Goal: Task Accomplishment & Management: Complete application form

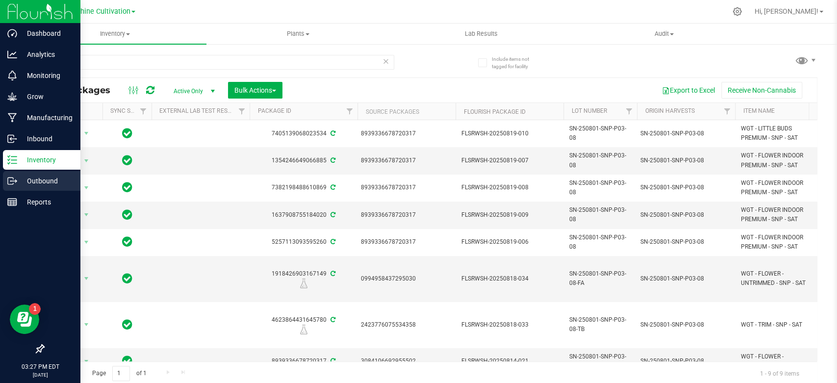
click at [41, 179] on p "Outbound" at bounding box center [46, 181] width 59 height 12
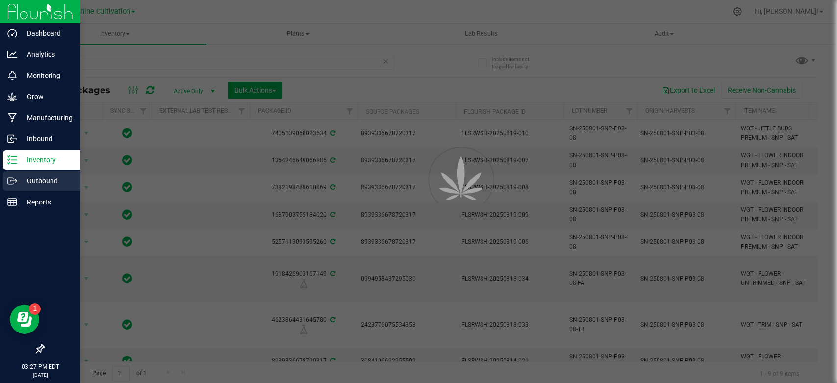
click at [41, 179] on p "Outbound" at bounding box center [46, 181] width 59 height 12
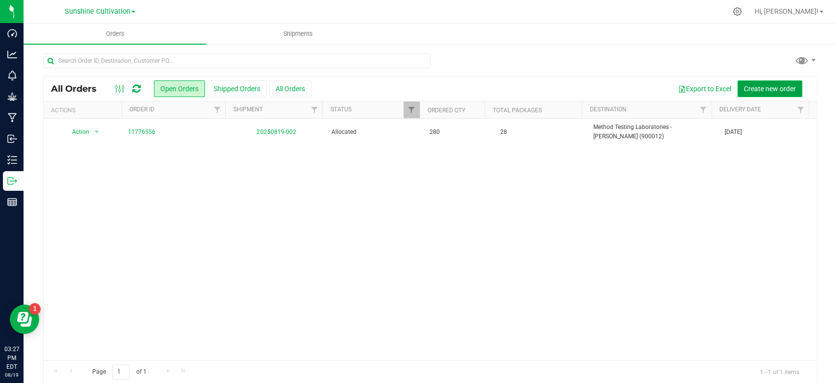
click at [762, 82] on button "Create new order" at bounding box center [770, 88] width 65 height 17
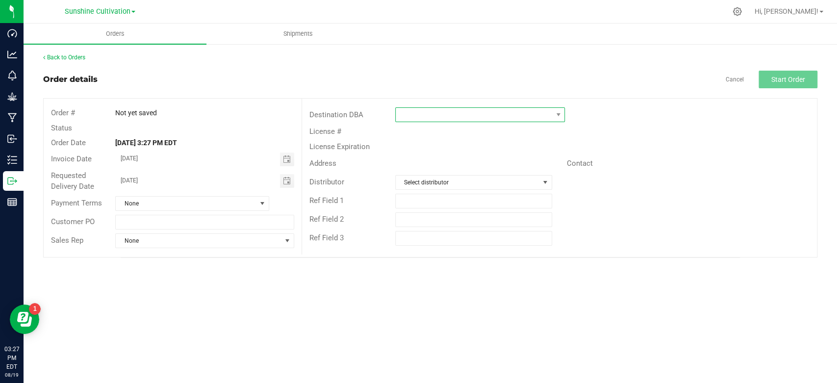
click at [473, 112] on span at bounding box center [474, 115] width 156 height 14
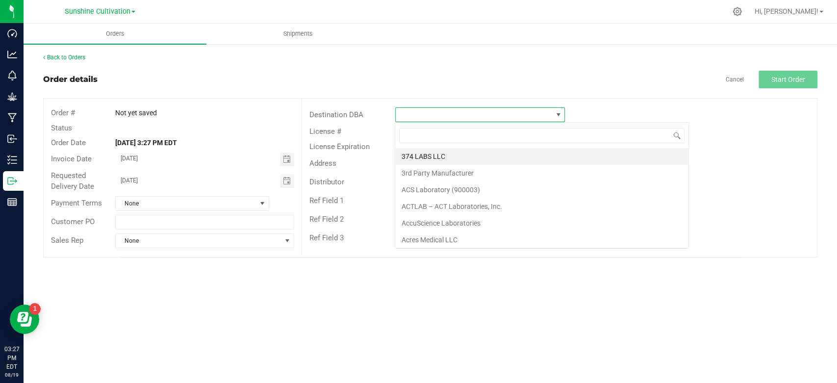
scroll to position [14, 170]
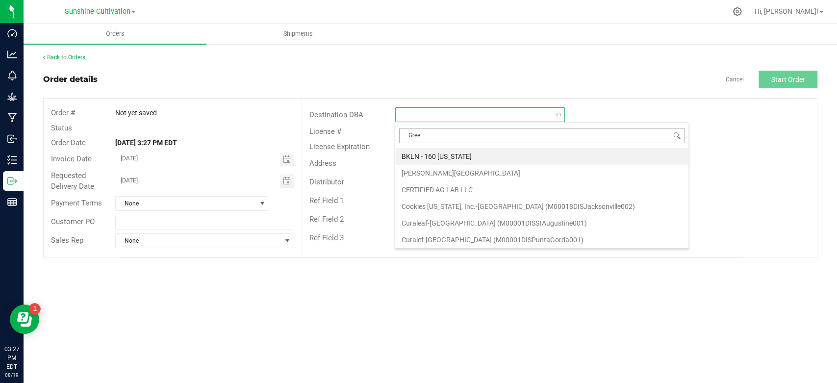
type input "Green"
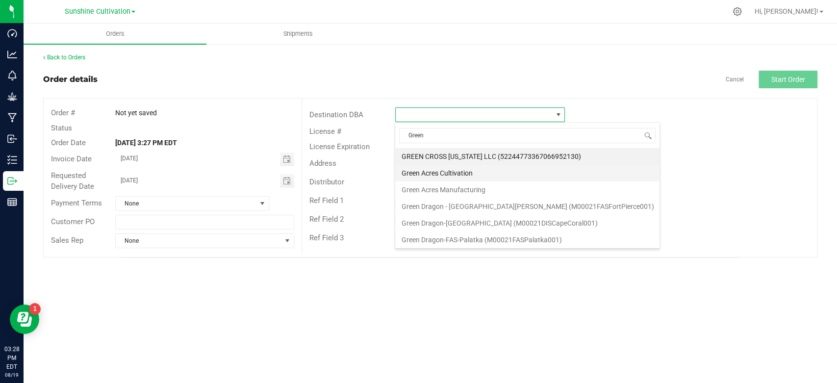
click at [430, 170] on li "Green Acres Cultivation" at bounding box center [527, 173] width 264 height 17
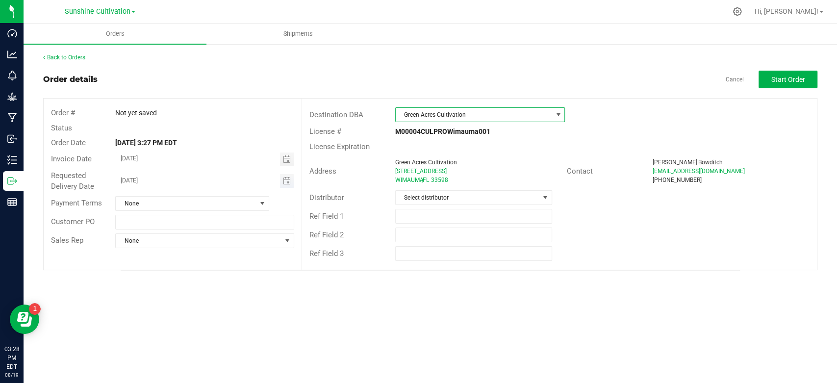
click at [145, 178] on input "[DATE]" at bounding box center [198, 180] width 164 height 12
click at [284, 154] on span "Toggle calendar" at bounding box center [287, 160] width 14 height 14
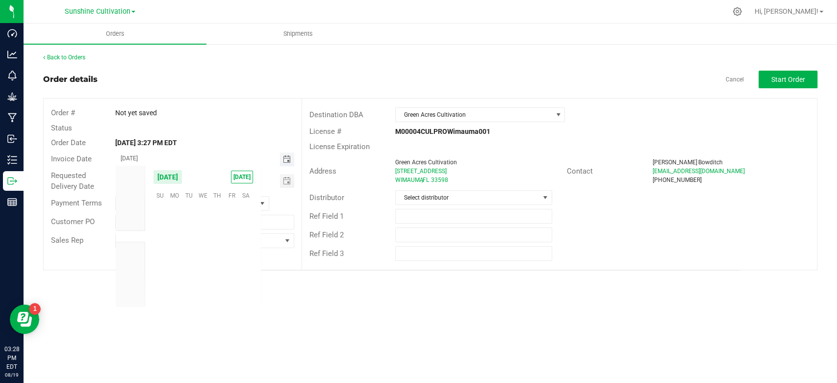
scroll to position [158968, 0]
click at [189, 271] on span "26" at bounding box center [189, 271] width 14 height 15
type input "[DATE]"
click at [284, 182] on span "Toggle calendar" at bounding box center [286, 181] width 8 height 8
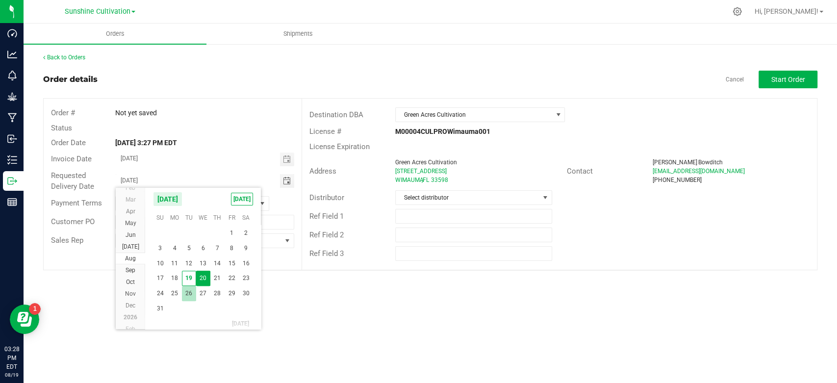
click at [189, 289] on span "26" at bounding box center [189, 293] width 14 height 15
type input "[DATE]"
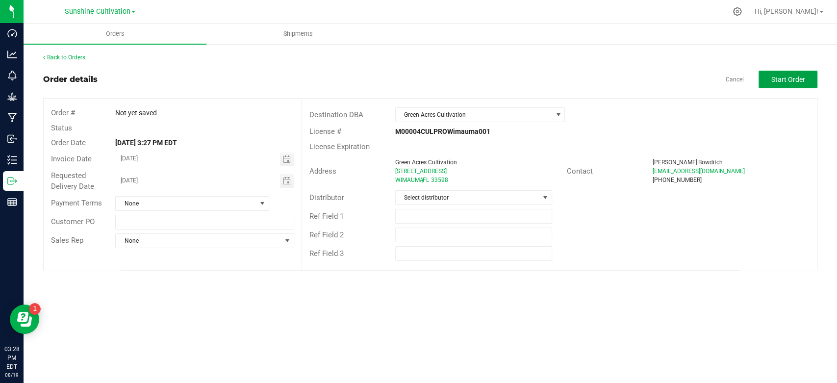
click at [782, 77] on span "Start Order" at bounding box center [788, 80] width 34 height 8
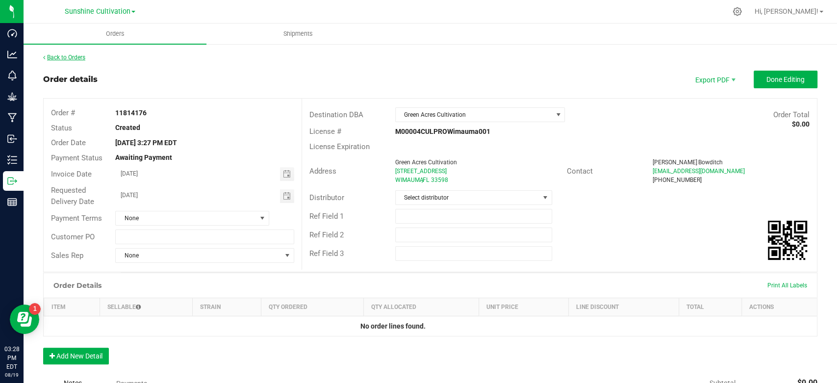
click at [69, 56] on link "Back to Orders" at bounding box center [64, 57] width 42 height 7
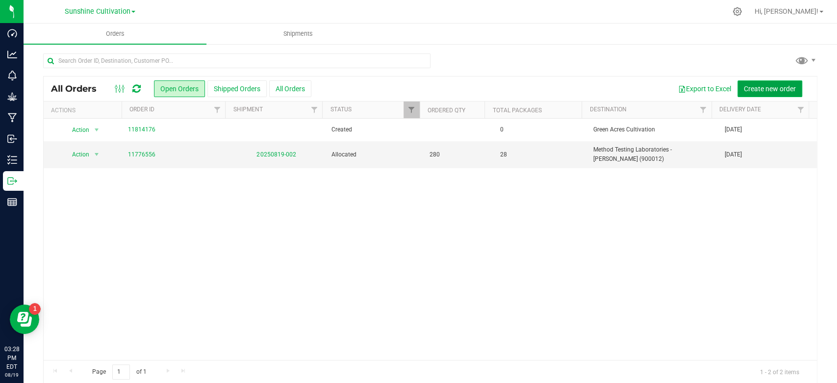
click at [748, 86] on span "Create new order" at bounding box center [770, 89] width 52 height 8
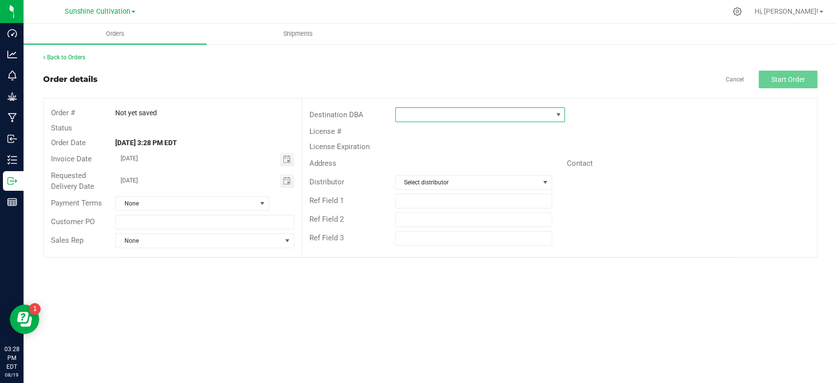
click at [560, 117] on span at bounding box center [559, 115] width 8 height 8
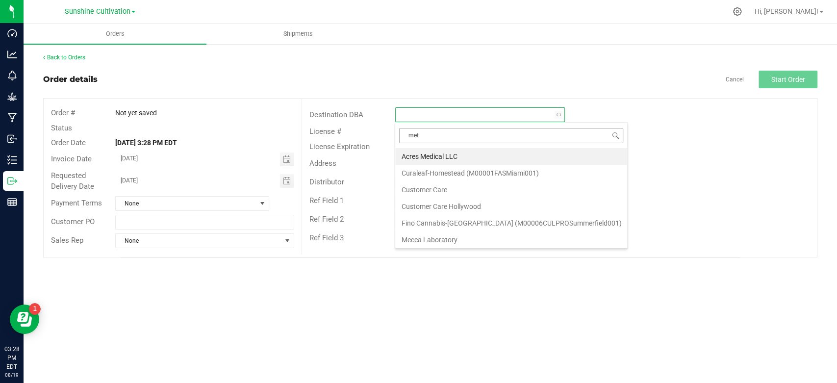
type input "meth"
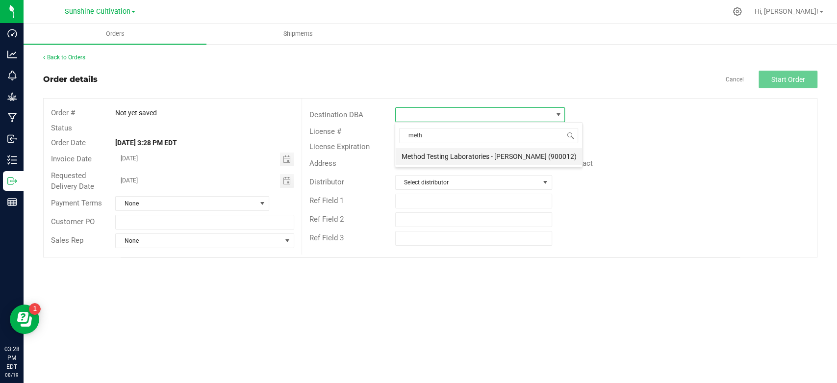
click at [508, 155] on li "Method Testing Laboratories - [PERSON_NAME] (900012)" at bounding box center [488, 156] width 187 height 17
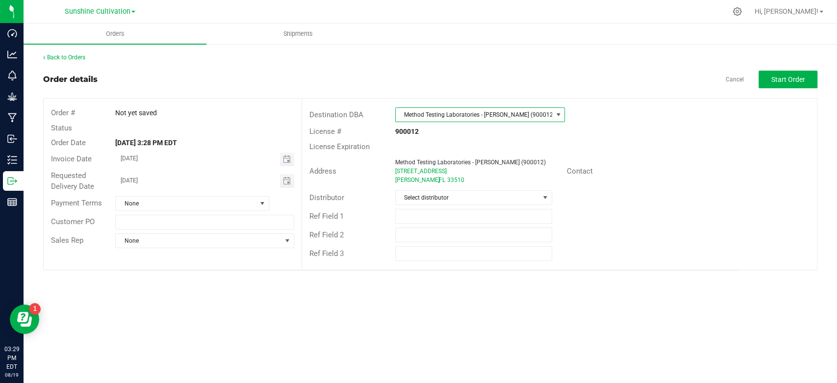
click at [292, 158] on span "Toggle calendar" at bounding box center [287, 160] width 14 height 14
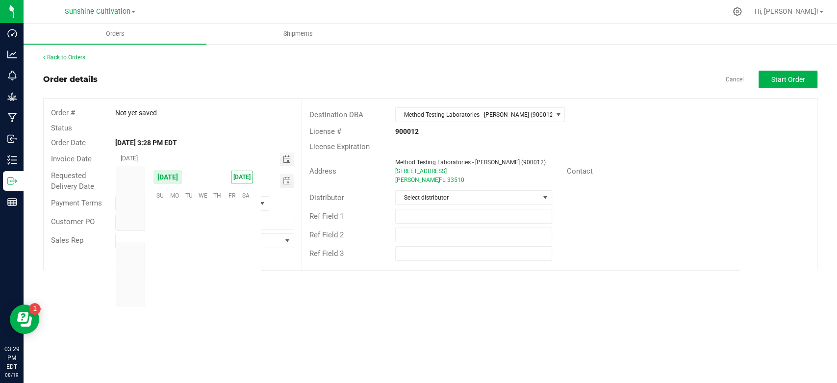
scroll to position [158968, 0]
click at [205, 270] on span "27" at bounding box center [203, 271] width 14 height 15
type input "[DATE]"
drag, startPoint x: 289, startPoint y: 189, endPoint x: 288, endPoint y: 182, distance: 6.9
click at [289, 183] on div "Requested Delivery Date [DATE]" at bounding box center [173, 181] width 258 height 26
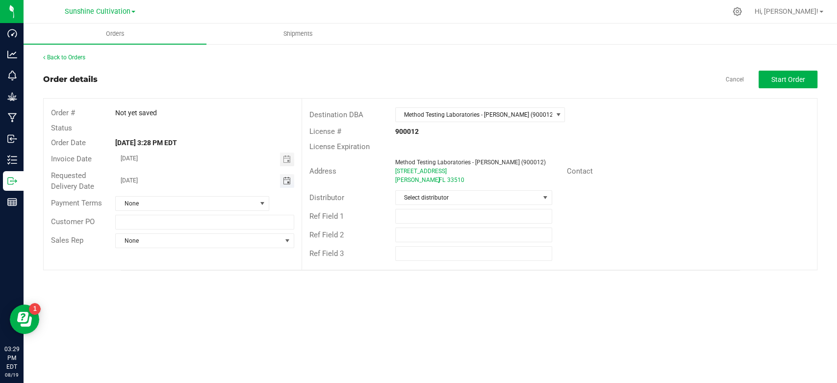
click at [288, 182] on span "Toggle calendar" at bounding box center [286, 181] width 8 height 8
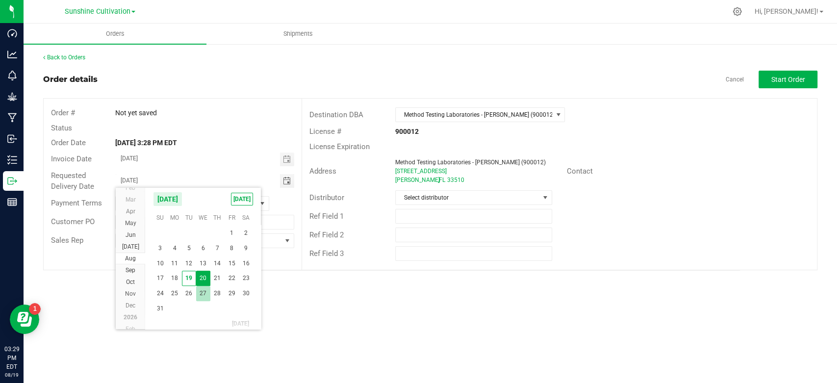
click at [204, 293] on span "27" at bounding box center [203, 293] width 14 height 15
type input "[DATE]"
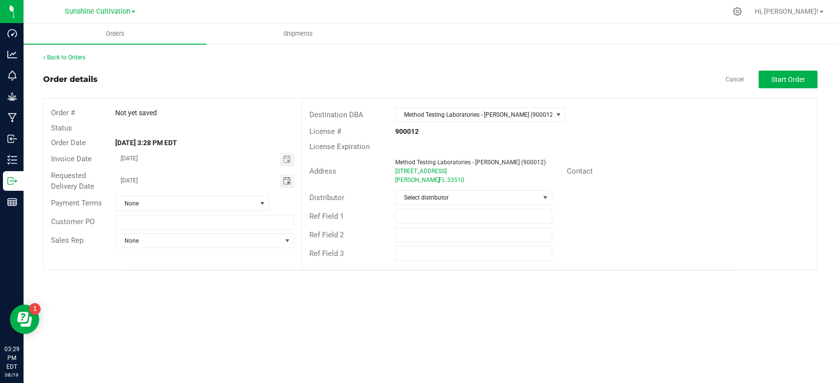
click at [191, 185] on input "[DATE]" at bounding box center [198, 180] width 164 height 12
click at [204, 180] on input "[DATE]" at bounding box center [198, 180] width 164 height 12
click at [651, 136] on div "License # 900012" at bounding box center [559, 131] width 515 height 15
click at [787, 82] on span "Start Order" at bounding box center [788, 80] width 34 height 8
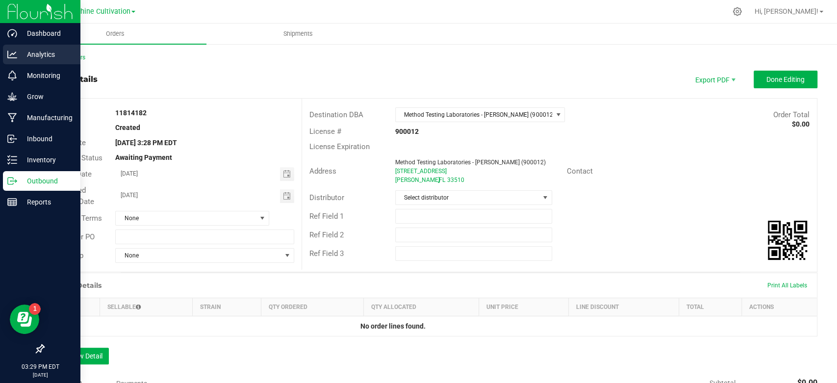
click at [79, 57] on div "Analytics" at bounding box center [41, 55] width 77 height 20
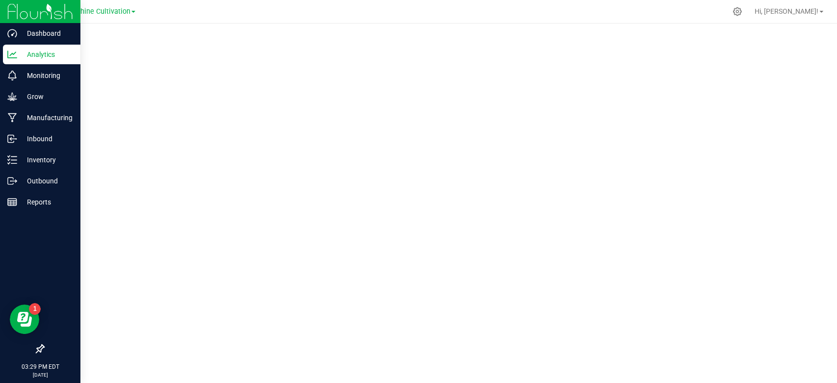
click at [55, 185] on p "Outbound" at bounding box center [46, 181] width 59 height 12
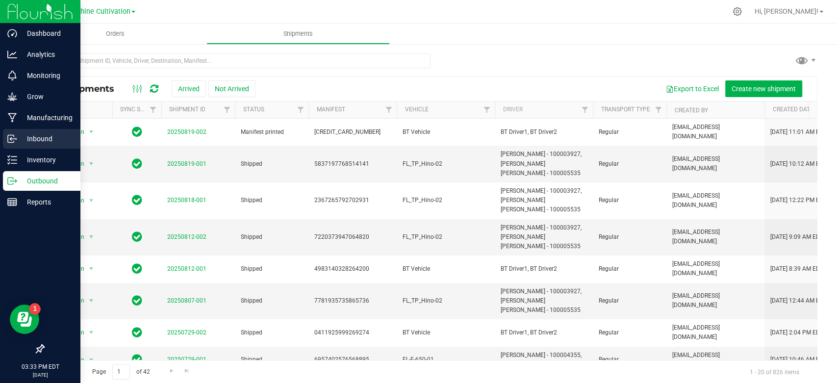
click at [39, 138] on p "Inbound" at bounding box center [46, 139] width 59 height 12
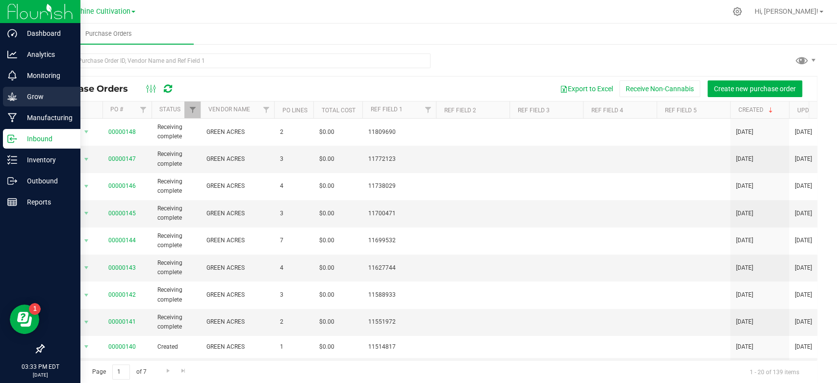
click at [8, 99] on icon at bounding box center [11, 96] width 9 height 8
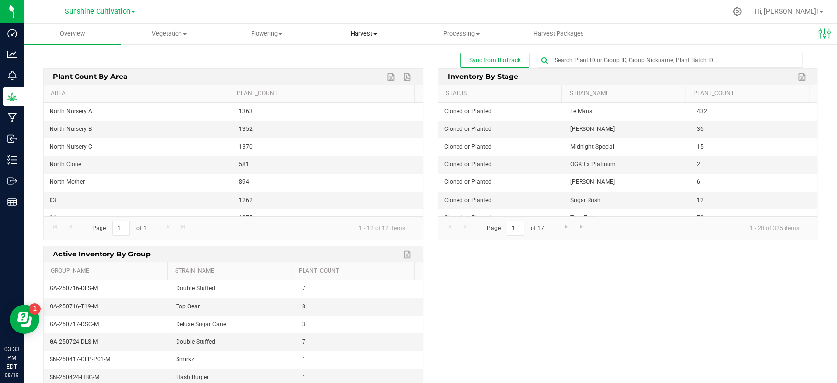
click at [357, 31] on span "Harvest" at bounding box center [364, 33] width 96 height 9
click at [345, 62] on span "Harvests" at bounding box center [342, 59] width 54 height 8
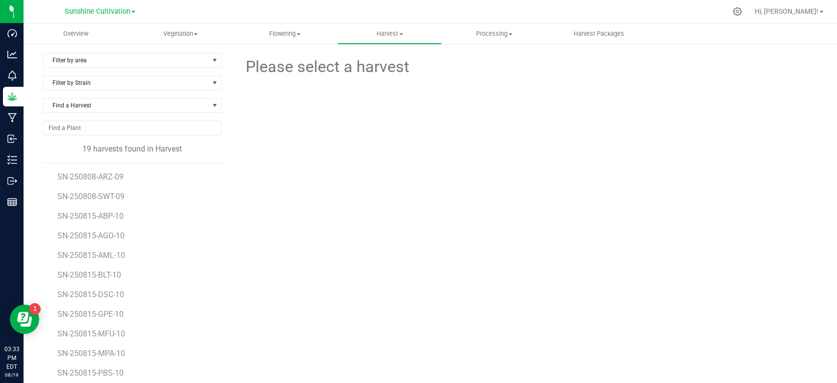
click at [106, 221] on li "SN-250815-ABP-10" at bounding box center [135, 213] width 157 height 20
click at [107, 219] on span "SN-250815-ABP-10" at bounding box center [92, 215] width 70 height 9
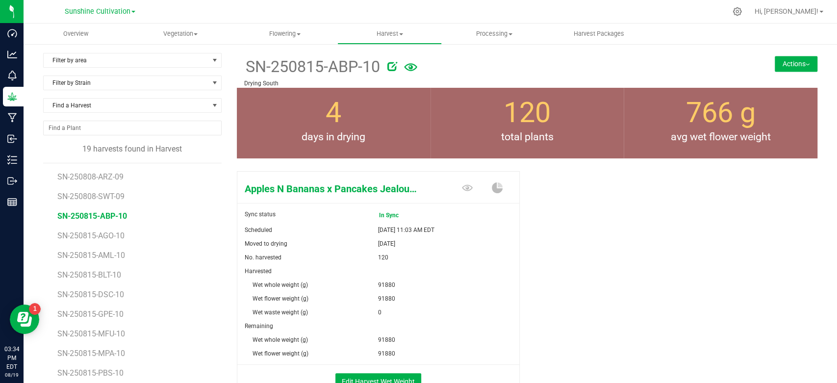
click at [792, 63] on button "Actions" at bounding box center [796, 64] width 43 height 16
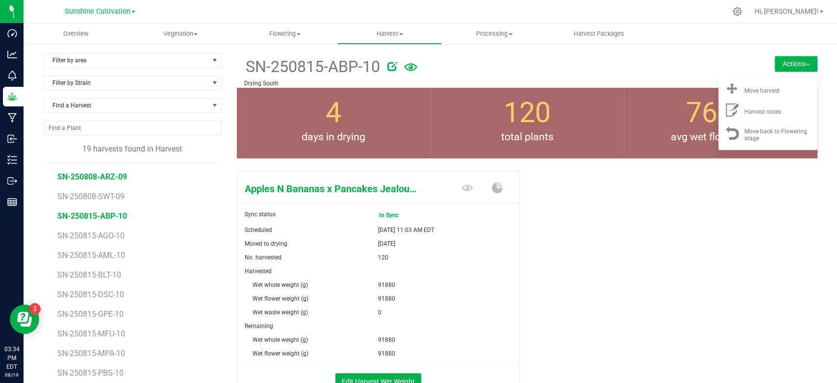
click at [115, 177] on span "SN-250808-ARZ-09" at bounding box center [92, 176] width 70 height 9
click at [497, 13] on div at bounding box center [451, 11] width 551 height 19
click at [487, 31] on span "Processing" at bounding box center [493, 33] width 103 height 9
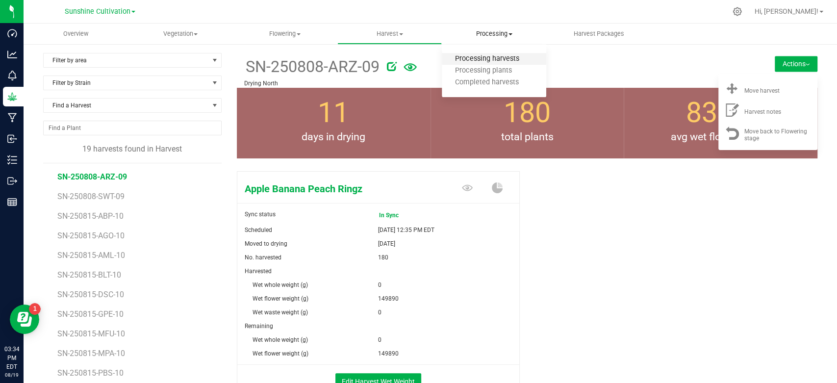
click at [502, 59] on span "Processing harvests" at bounding box center [487, 59] width 91 height 8
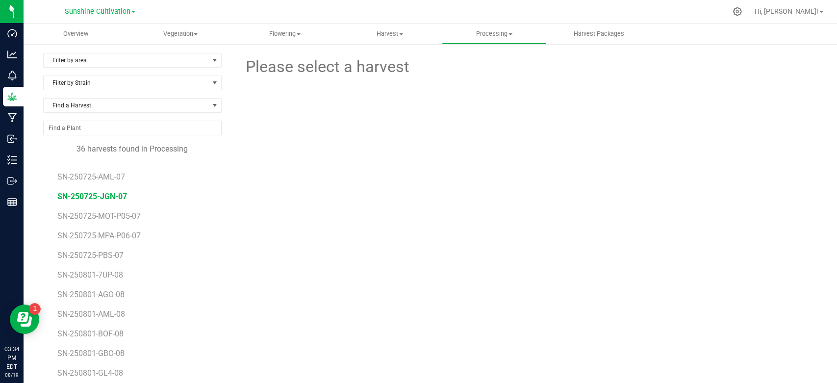
click at [105, 197] on span "SN-250725-JGN-07" at bounding box center [92, 196] width 70 height 9
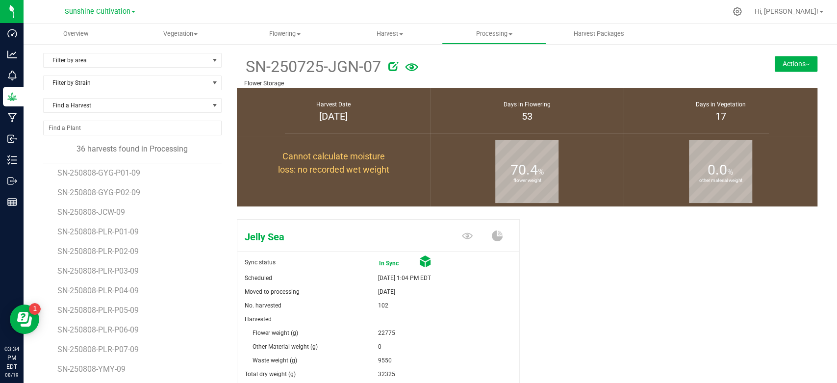
scroll to position [468, 0]
